Goal: Task Accomplishment & Management: Manage account settings

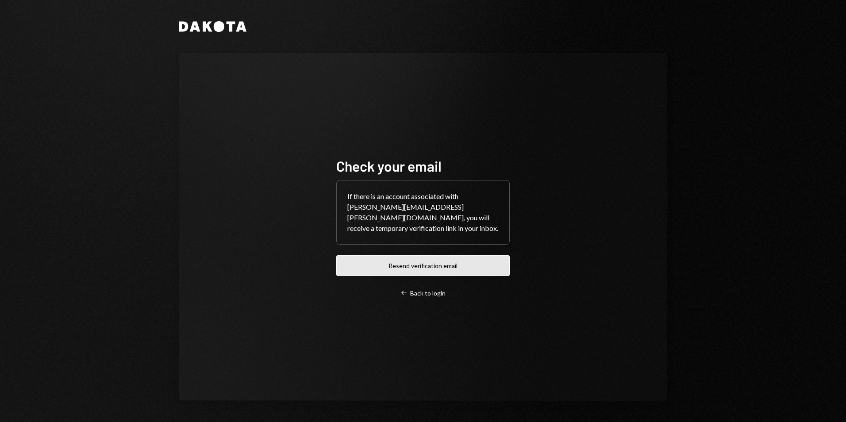
click at [420, 269] on button "Resend verification email" at bounding box center [422, 265] width 173 height 21
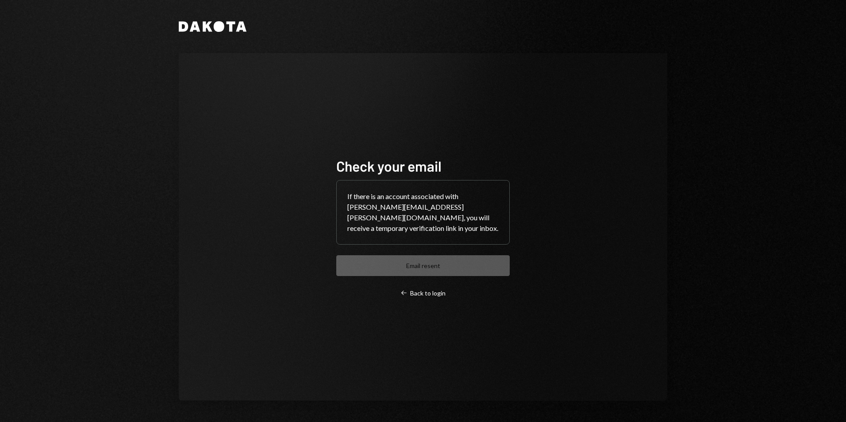
click at [431, 293] on div "Check your email If there is an account associated with bernardo.fleichman@parf…" at bounding box center [423, 227] width 195 height 211
click at [421, 289] on div "Left Arrow Back to login" at bounding box center [422, 293] width 45 height 8
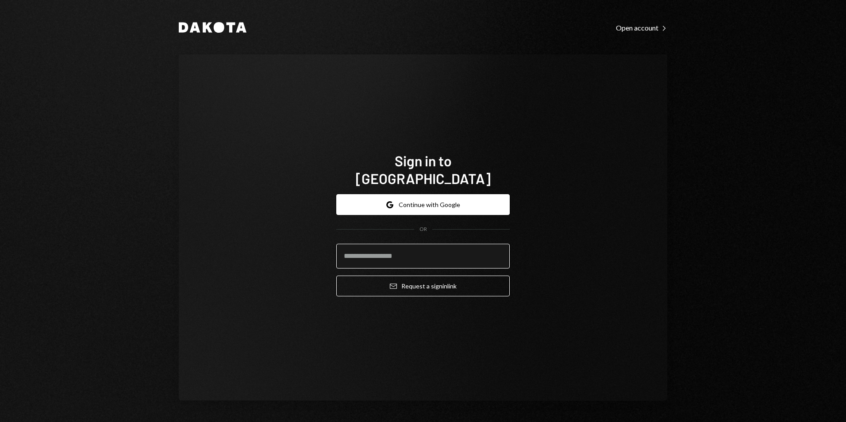
click at [417, 253] on input "email" at bounding box center [422, 256] width 173 height 25
type input "**********"
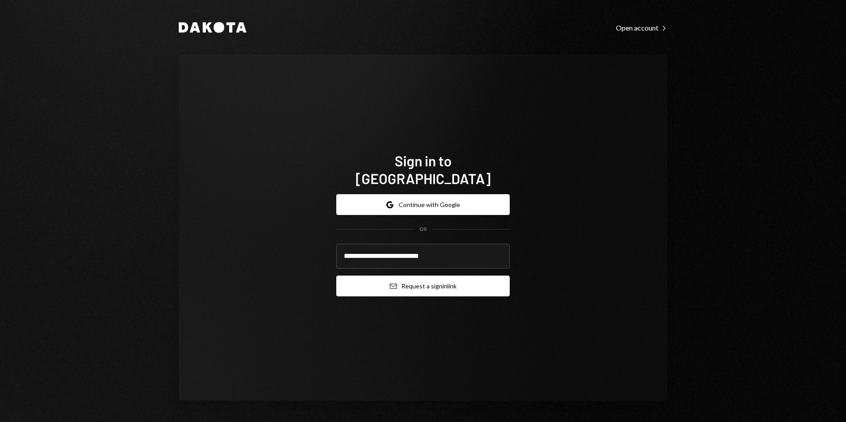
click at [423, 280] on button "Email Request a sign in link" at bounding box center [422, 286] width 173 height 21
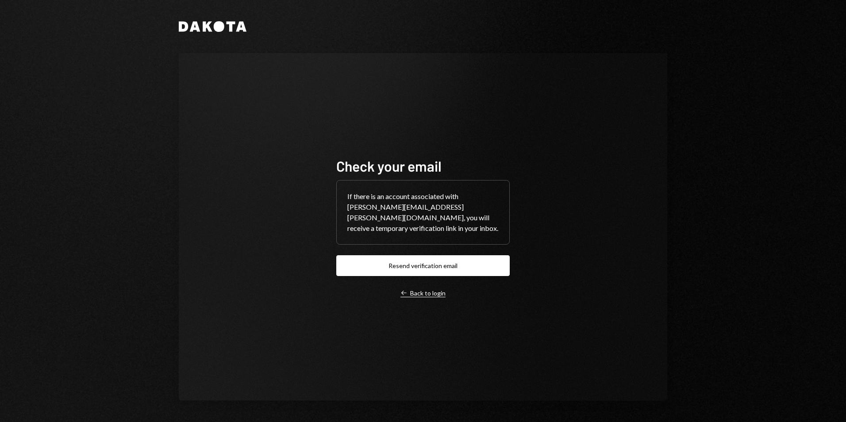
click at [421, 290] on div "Left Arrow Back to login" at bounding box center [422, 293] width 45 height 8
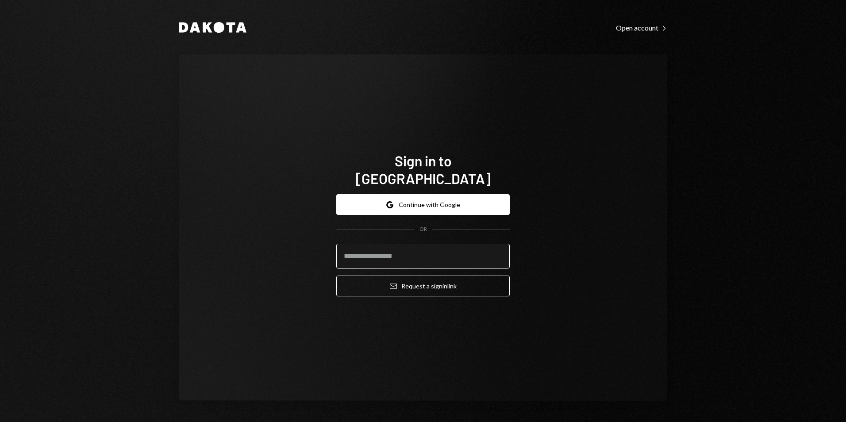
click at [405, 247] on input "email" at bounding box center [422, 256] width 173 height 25
type input "**********"
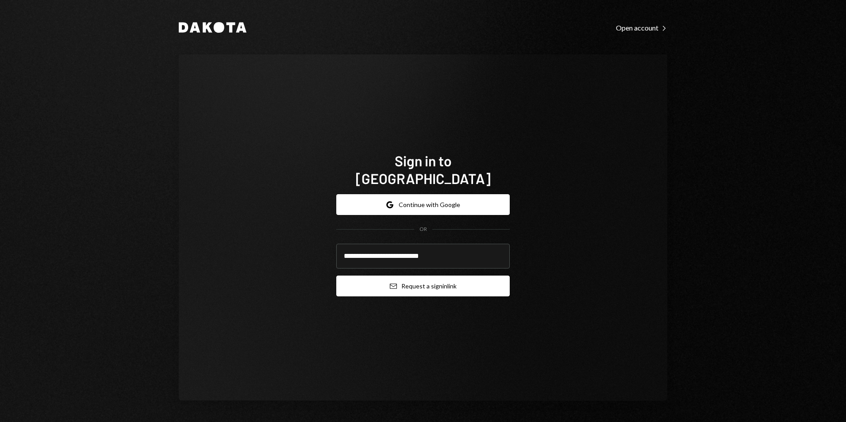
click at [415, 278] on button "Email Request a sign in link" at bounding box center [422, 286] width 173 height 21
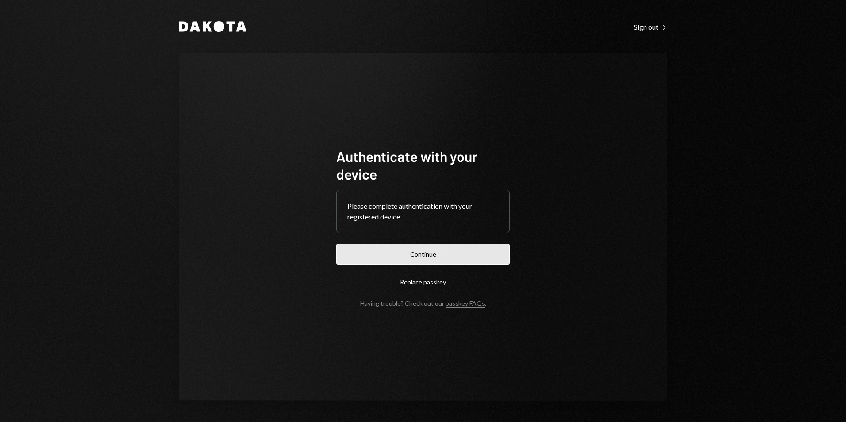
click at [430, 257] on button "Continue" at bounding box center [422, 254] width 173 height 21
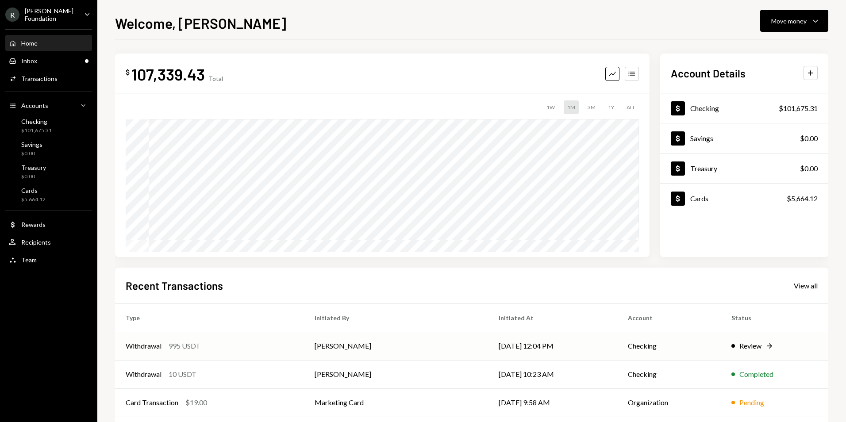
click at [433, 347] on td "[PERSON_NAME]" at bounding box center [396, 346] width 184 height 28
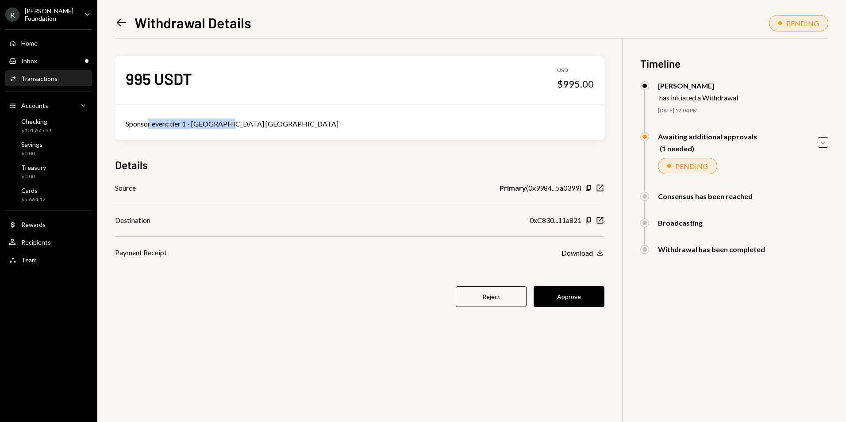
drag, startPoint x: 149, startPoint y: 123, endPoint x: 231, endPoint y: 124, distance: 81.8
click at [231, 124] on div "Sponsor event tier 1 - [GEOGRAPHIC_DATA] [GEOGRAPHIC_DATA]" at bounding box center [360, 124] width 468 height 11
drag, startPoint x: 231, startPoint y: 124, endPoint x: 264, endPoint y: 119, distance: 33.5
click at [264, 119] on div "Sponsor event tier 1 - [GEOGRAPHIC_DATA] [GEOGRAPHIC_DATA]" at bounding box center [360, 124] width 468 height 11
click at [54, 58] on div "Inbox Inbox" at bounding box center [49, 61] width 80 height 8
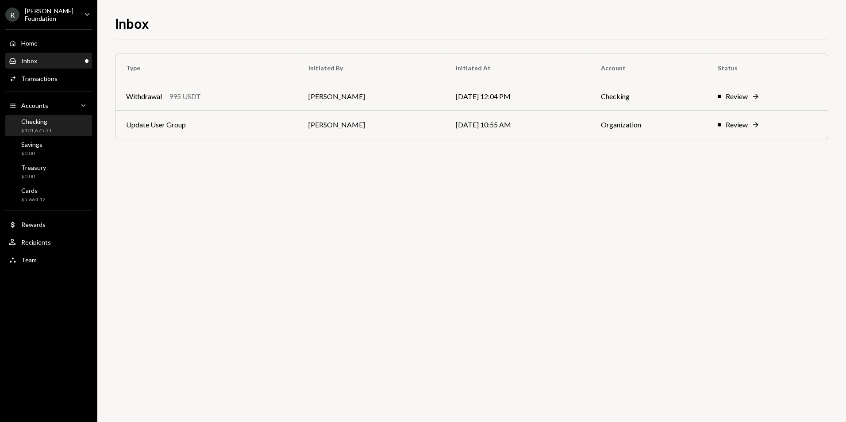
click at [35, 128] on div "$101,675.31" at bounding box center [36, 131] width 31 height 8
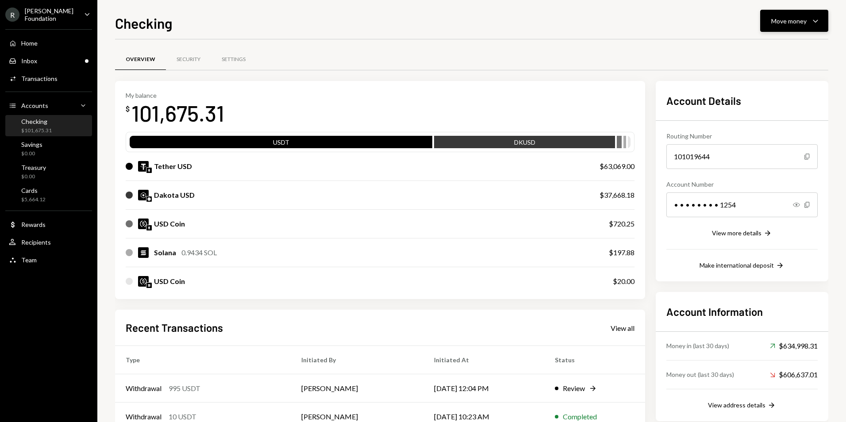
click at [780, 22] on div "Move money" at bounding box center [788, 20] width 35 height 9
click at [786, 50] on div "Send" at bounding box center [787, 47] width 65 height 9
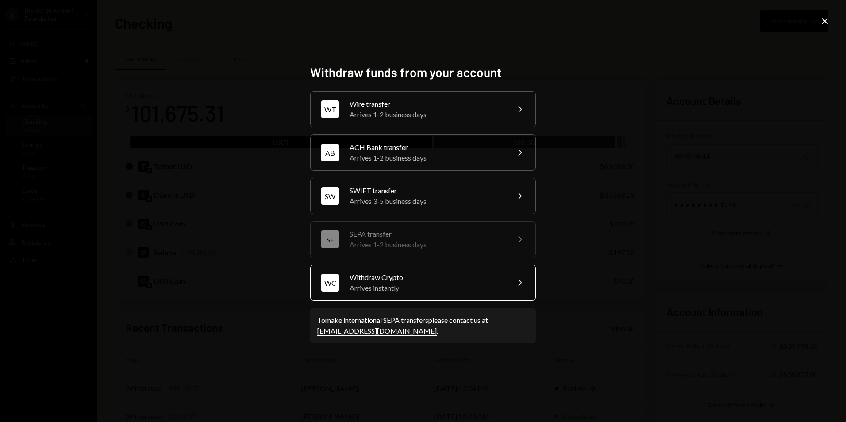
click at [391, 286] on div "Arrives instantly" at bounding box center [426, 288] width 154 height 11
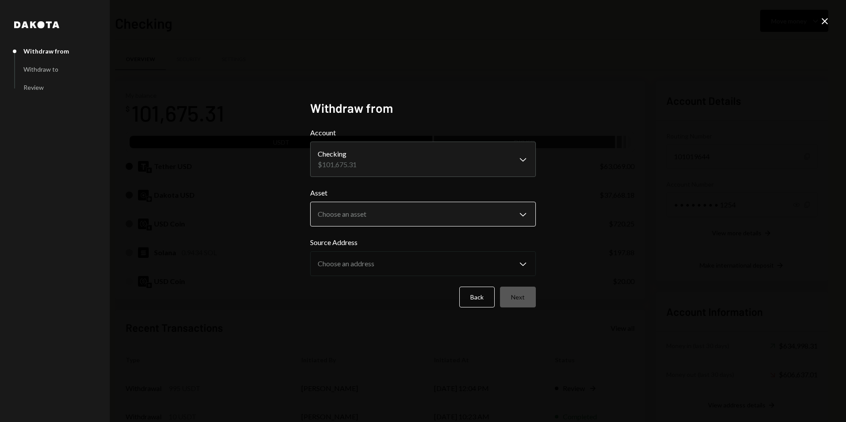
click at [378, 216] on body "R [PERSON_NAME] Foundation Caret Down Home Home Inbox Inbox Activities Transact…" at bounding box center [423, 211] width 846 height 422
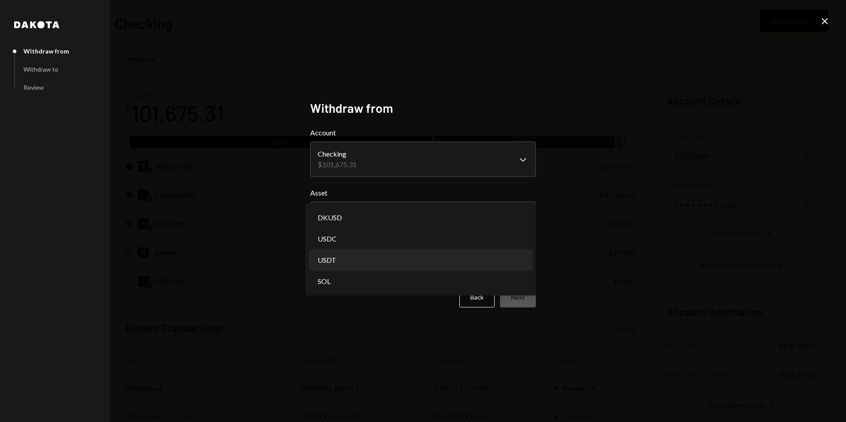
select select "****"
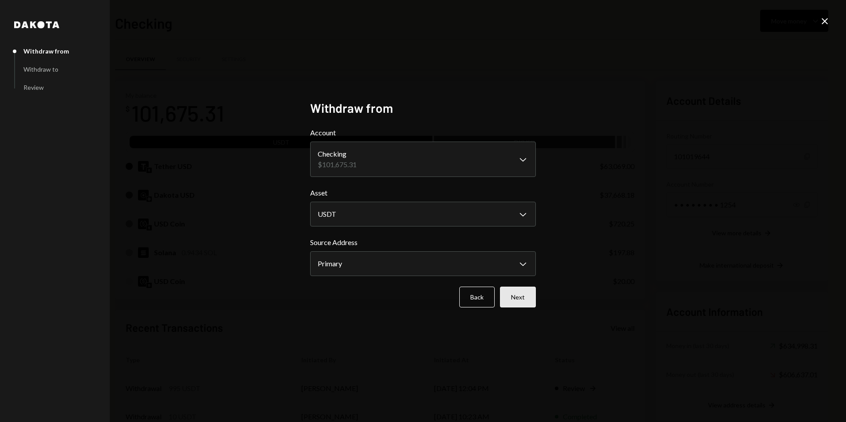
click at [523, 303] on button "Next" at bounding box center [518, 297] width 36 height 21
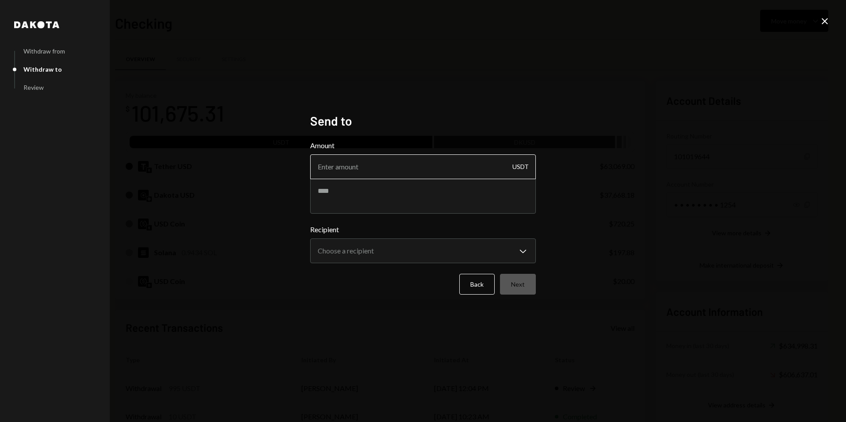
click at [383, 166] on input "Amount" at bounding box center [423, 166] width 226 height 25
type input "54990"
click at [394, 199] on textarea at bounding box center [423, 195] width 226 height 35
type textarea "**********"
click at [423, 246] on body "R [PERSON_NAME] Foundation Caret Down Home Home Inbox Inbox Activities Transact…" at bounding box center [423, 211] width 846 height 422
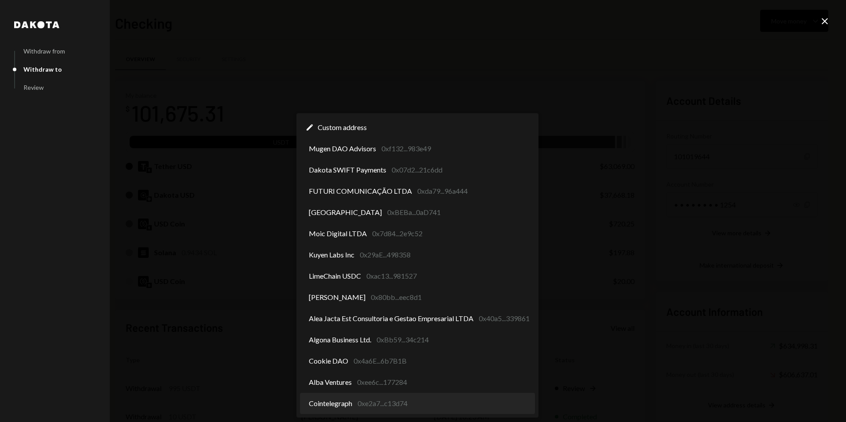
select select "**********"
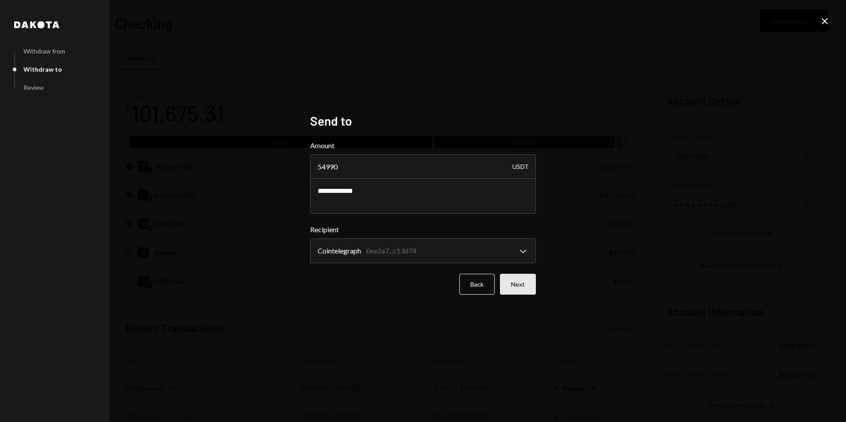
click at [521, 289] on button "Next" at bounding box center [518, 284] width 36 height 21
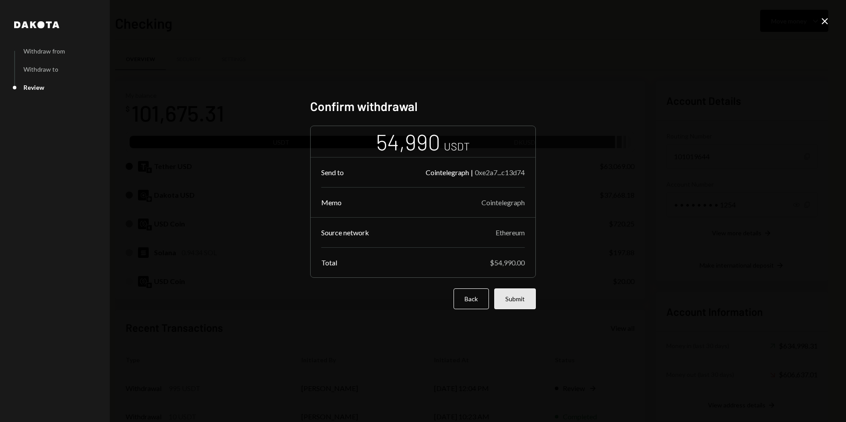
click at [526, 298] on button "Submit" at bounding box center [515, 298] width 42 height 21
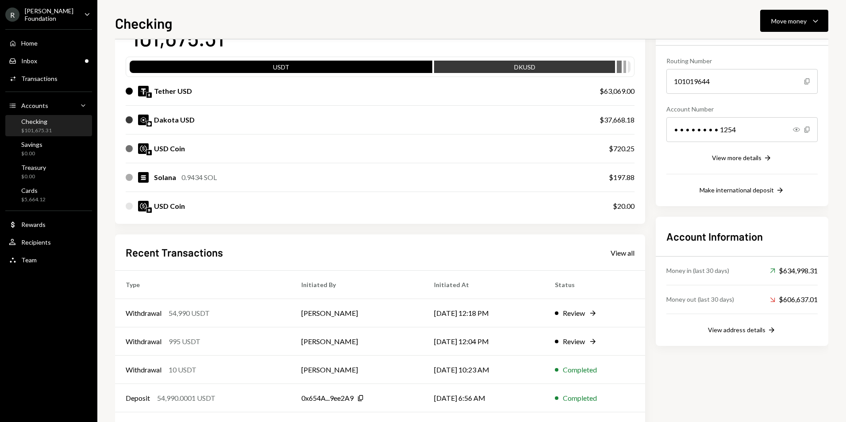
scroll to position [88, 0]
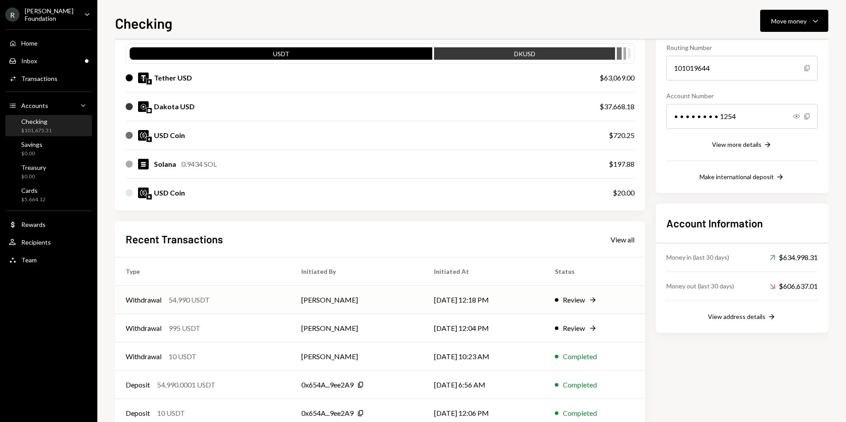
click at [444, 303] on td "[DATE] 12:18 PM" at bounding box center [483, 300] width 121 height 28
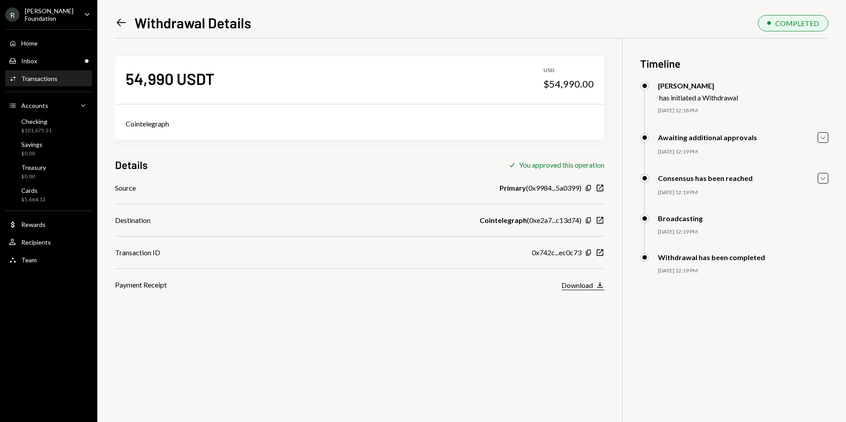
click at [584, 283] on div "Download" at bounding box center [576, 285] width 31 height 8
